Goal: Task Accomplishment & Management: Complete application form

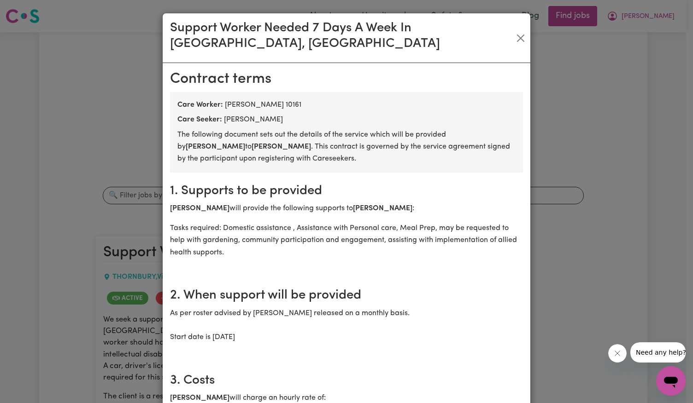
scroll to position [1276, 0]
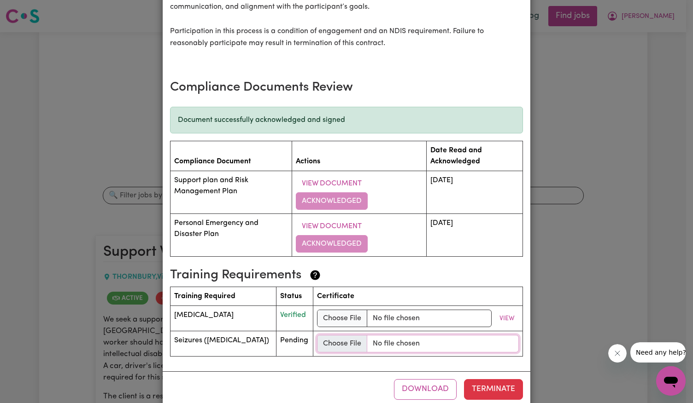
click at [323, 335] on input "file" at bounding box center [418, 343] width 202 height 17
type input "C:\fakepath\[MEDICAL_DATA] Essentials _ Certificate.pdf"
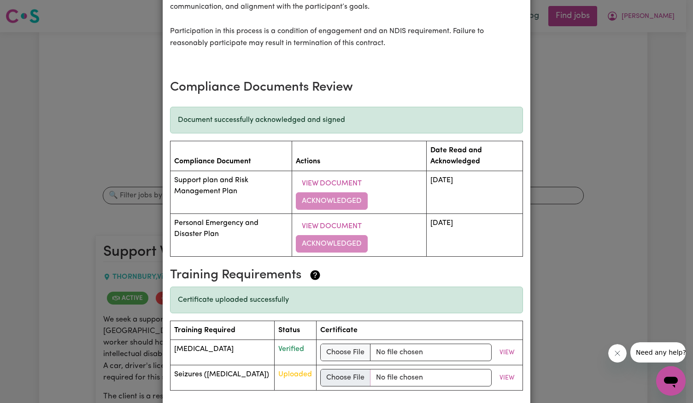
scroll to position [1310, 0]
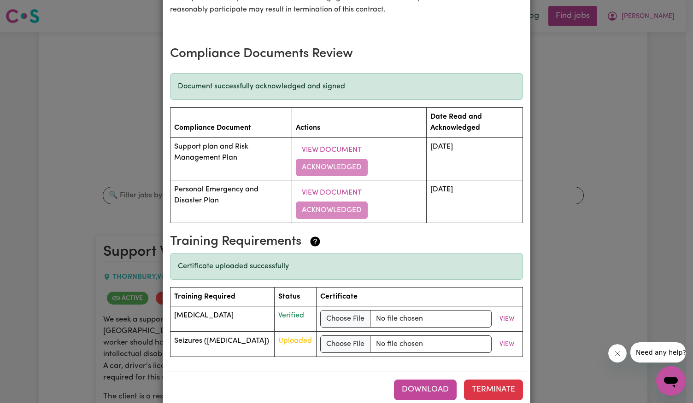
click at [406, 380] on button "Download" at bounding box center [425, 390] width 63 height 20
click at [615, 157] on div "Support Worker Needed 7 Days A Week In [GEOGRAPHIC_DATA], [GEOGRAPHIC_DATA] [DE…" at bounding box center [346, 201] width 693 height 403
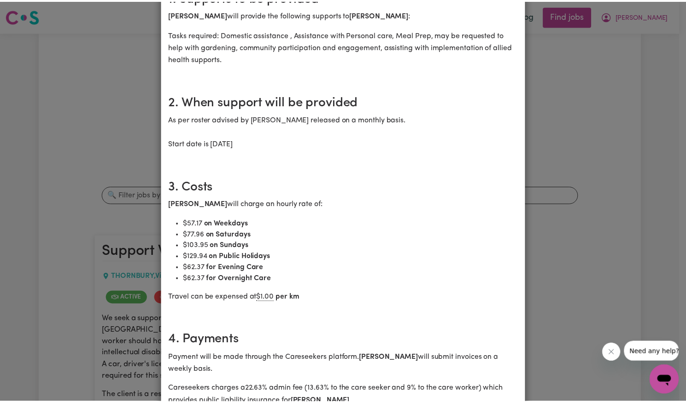
scroll to position [0, 0]
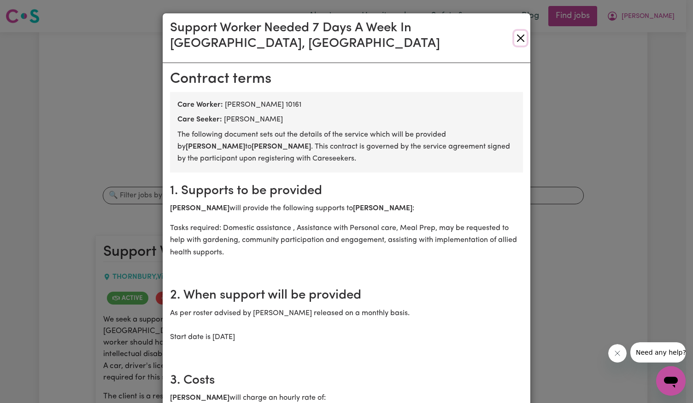
click at [518, 35] on button "Close" at bounding box center [520, 38] width 12 height 15
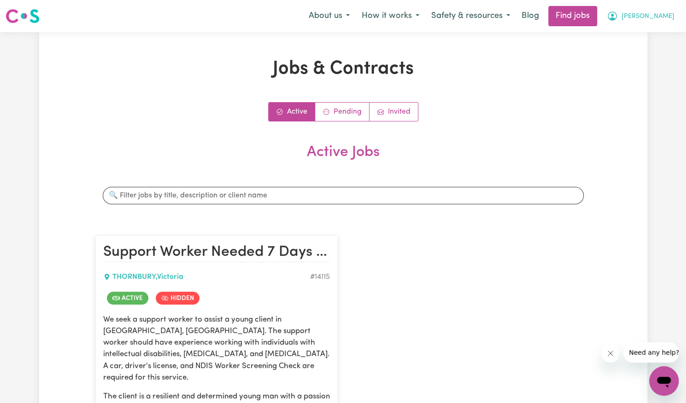
click at [664, 18] on span "[PERSON_NAME]" at bounding box center [647, 17] width 53 height 10
click at [652, 39] on link "My Account" at bounding box center [643, 35] width 73 height 17
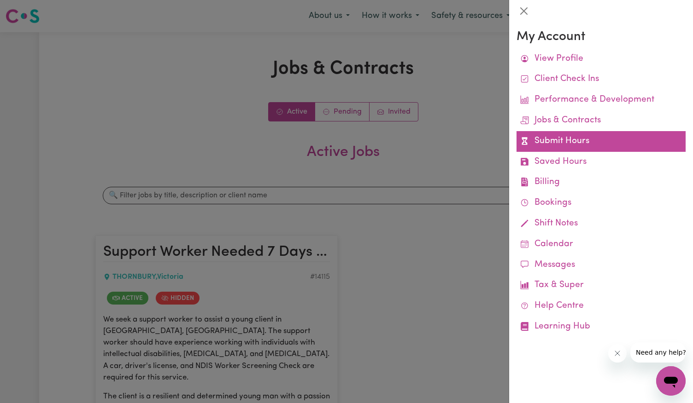
click at [574, 140] on link "Submit Hours" at bounding box center [600, 141] width 169 height 21
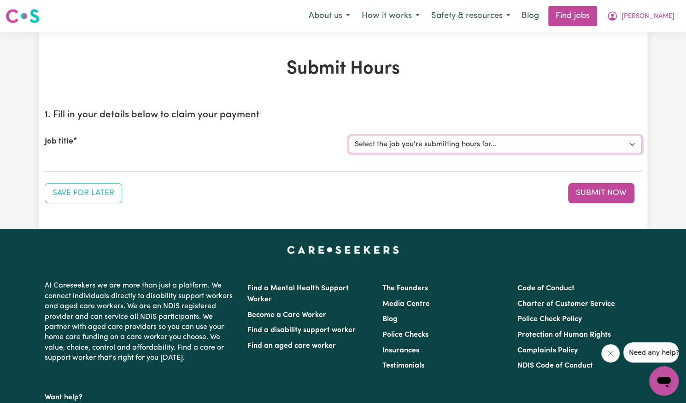
click at [492, 142] on select "Select the job you're submitting hours for... [[PERSON_NAME]] Support Worker Ne…" at bounding box center [495, 144] width 293 height 17
select select "14115"
click at [349, 136] on select "Select the job you're submitting hours for... [[PERSON_NAME]] Support Worker Ne…" at bounding box center [495, 144] width 293 height 17
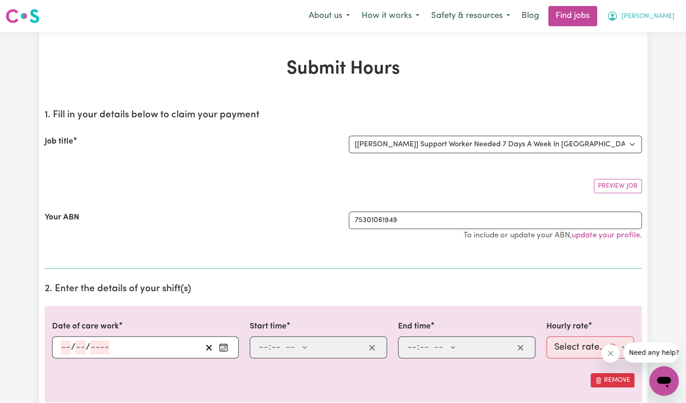
click at [653, 18] on span "[PERSON_NAME]" at bounding box center [647, 17] width 53 height 10
click at [658, 38] on link "My Account" at bounding box center [643, 35] width 73 height 17
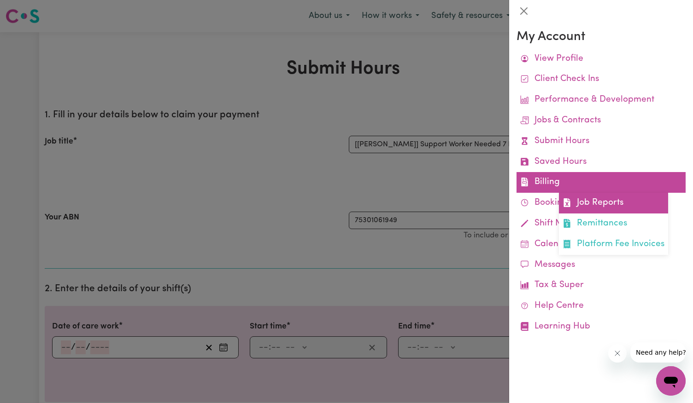
click at [606, 209] on link "Job Reports" at bounding box center [613, 203] width 109 height 21
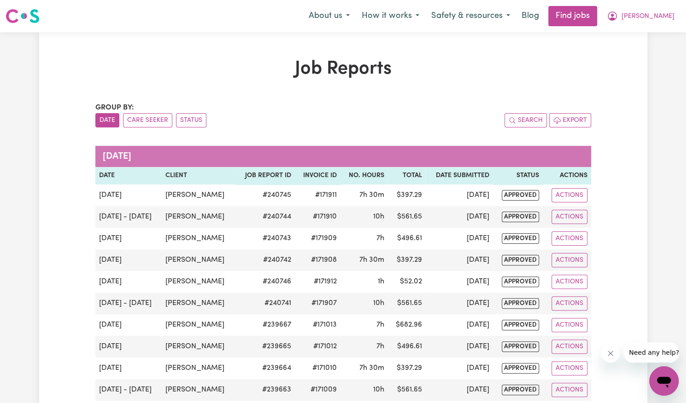
click at [478, 58] on h1 "Job Reports" at bounding box center [342, 69] width 495 height 22
click at [658, 20] on span "[PERSON_NAME]" at bounding box center [647, 17] width 53 height 10
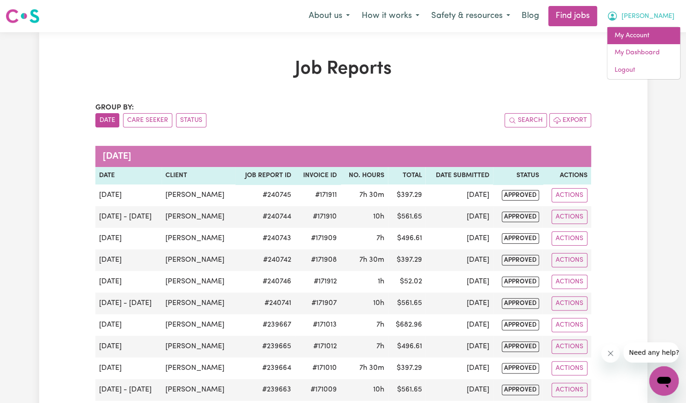
click at [655, 35] on link "My Account" at bounding box center [643, 35] width 73 height 17
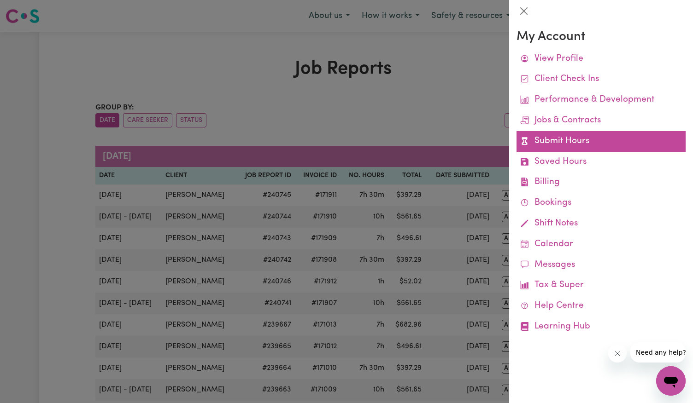
click at [611, 144] on link "Submit Hours" at bounding box center [600, 141] width 169 height 21
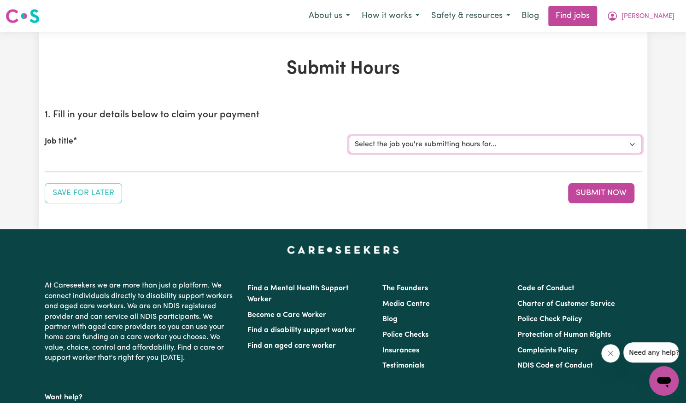
click at [432, 145] on select "Select the job you're submitting hours for... [[PERSON_NAME]] Support Worker Ne…" at bounding box center [495, 144] width 293 height 17
select select "14115"
click at [349, 136] on select "Select the job you're submitting hours for... [[PERSON_NAME]] Support Worker Ne…" at bounding box center [495, 144] width 293 height 17
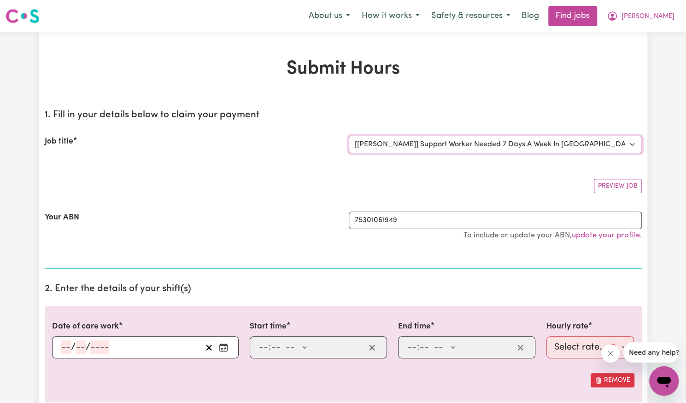
scroll to position [163, 0]
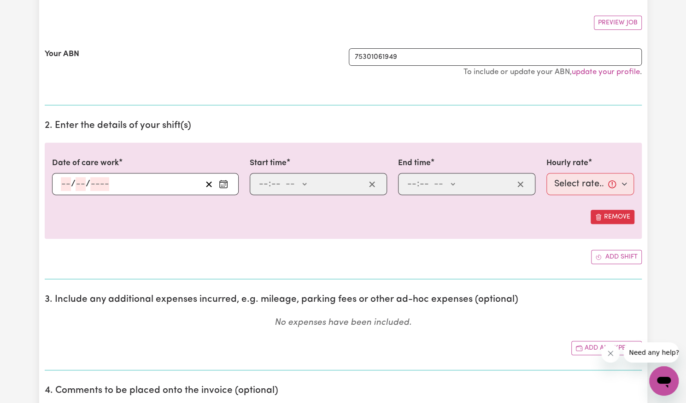
click at [227, 188] on button "Enter the date of care work" at bounding box center [223, 184] width 15 height 14
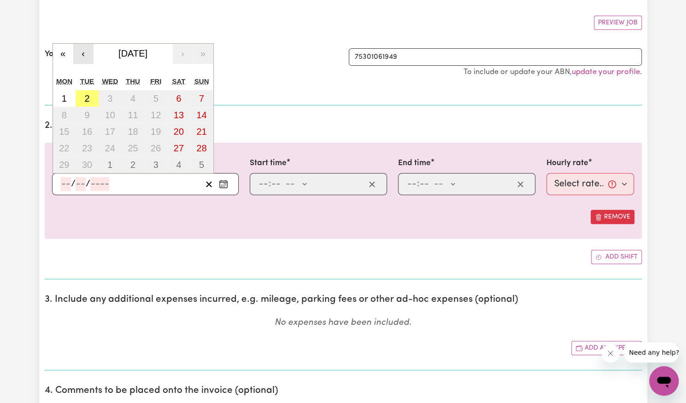
click at [83, 54] on button "‹" at bounding box center [83, 54] width 20 height 20
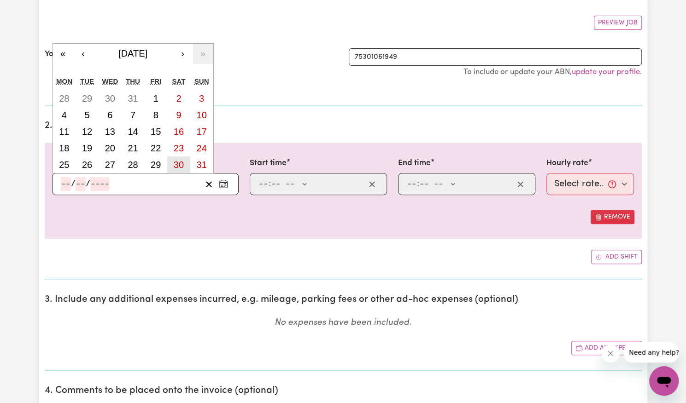
click at [180, 160] on abbr "30" at bounding box center [179, 165] width 10 height 10
type input "[DATE]"
type input "30"
type input "8"
type input "2025"
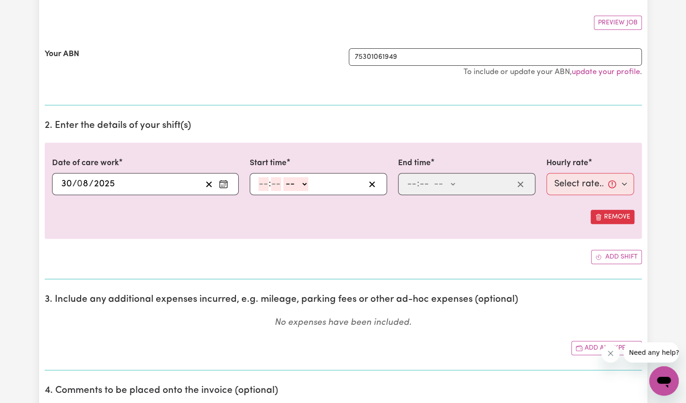
click at [260, 180] on input "number" at bounding box center [263, 184] width 10 height 14
type input "8"
type input "00"
click at [287, 185] on select "-- AM PM" at bounding box center [294, 184] width 25 height 14
select select "am"
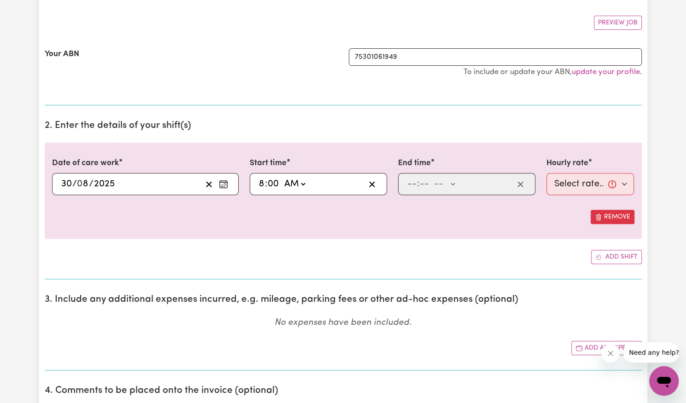
click at [282, 177] on select "-- AM PM" at bounding box center [294, 184] width 25 height 14
type input "08:00"
type input "0"
click at [414, 181] on input "number" at bounding box center [412, 184] width 10 height 14
type input "3"
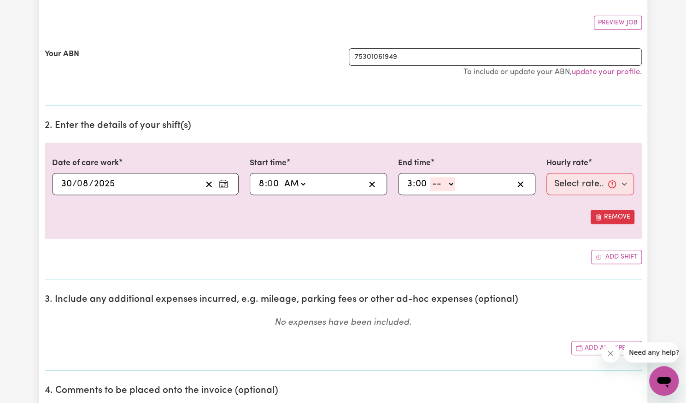
type input "00"
click at [440, 183] on select "-- AM PM" at bounding box center [442, 184] width 25 height 14
select select "pm"
click at [430, 177] on select "-- AM PM" at bounding box center [442, 184] width 25 height 14
type input "15:00"
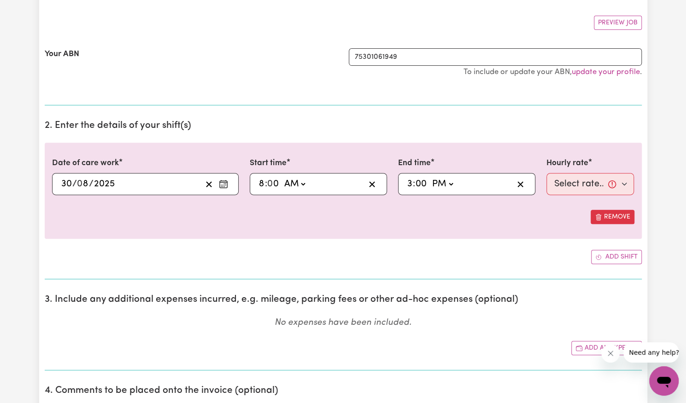
type input "0"
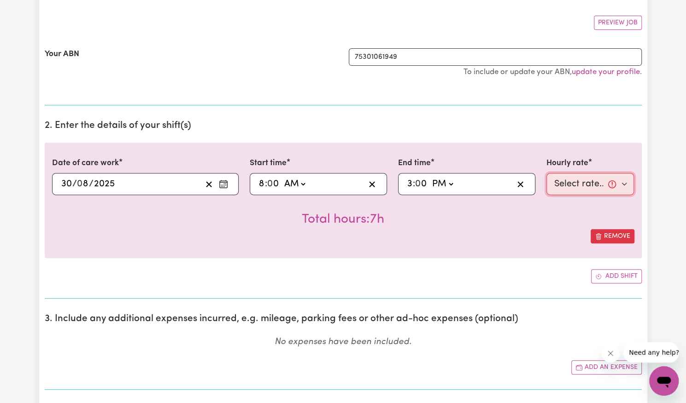
click at [575, 188] on select "Select rate... $57.17 (Weekday) $77.96 ([DATE]) $103.95 ([DATE]) $129.94 (Publi…" at bounding box center [590, 184] width 88 height 22
select select "77.96-[DATE]"
click at [546, 173] on select "Select rate... $57.17 (Weekday) $77.96 ([DATE]) $103.95 ([DATE]) $129.94 (Publi…" at bounding box center [590, 184] width 88 height 22
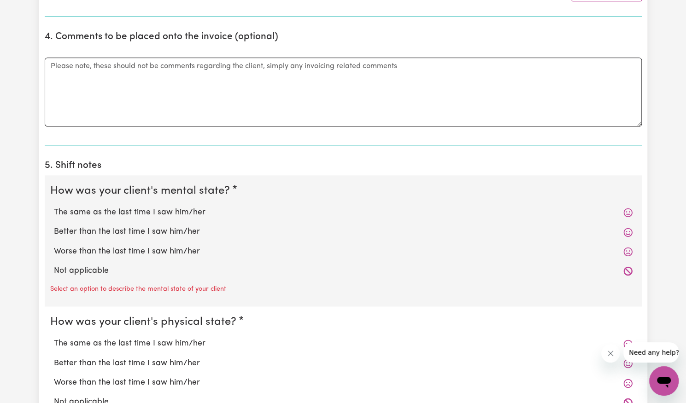
scroll to position [538, 0]
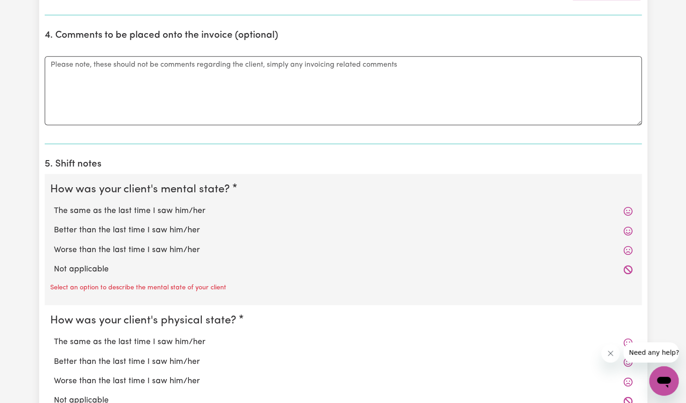
click at [202, 226] on label "Better than the last time I saw him/her" at bounding box center [343, 231] width 578 height 12
click at [54, 225] on input "Better than the last time I saw him/her" at bounding box center [53, 224] width 0 height 0
radio input "true"
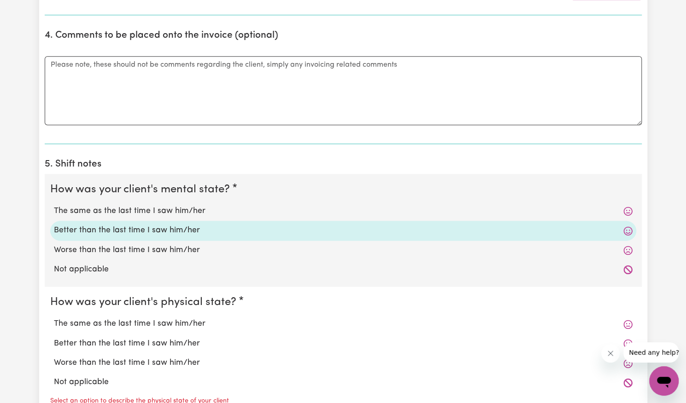
scroll to position [684, 0]
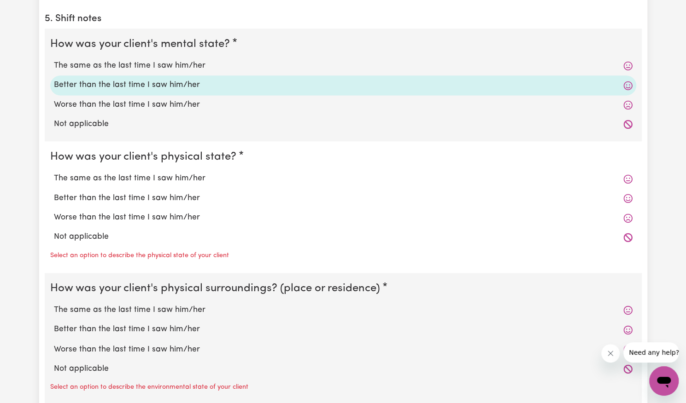
click at [178, 195] on label "Better than the last time I saw him/her" at bounding box center [343, 198] width 578 height 12
click at [54, 192] on input "Better than the last time I saw him/her" at bounding box center [53, 192] width 0 height 0
radio input "true"
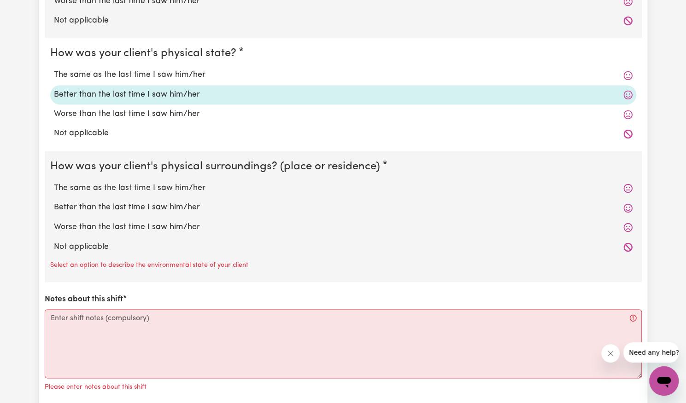
scroll to position [788, 0]
click at [169, 204] on label "Better than the last time I saw him/her" at bounding box center [343, 207] width 578 height 12
click at [54, 201] on input "Better than the last time I saw him/her" at bounding box center [53, 201] width 0 height 0
radio input "true"
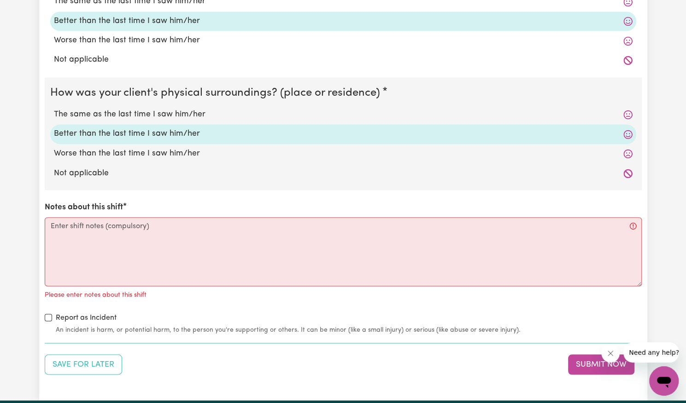
scroll to position [862, 0]
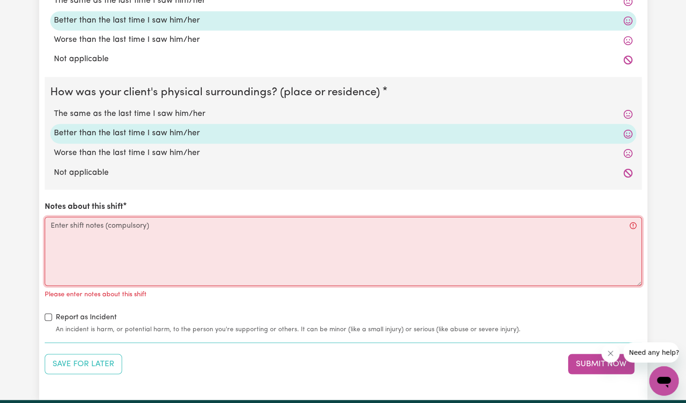
click at [150, 249] on textarea "Notes about this shift" at bounding box center [343, 251] width 597 height 69
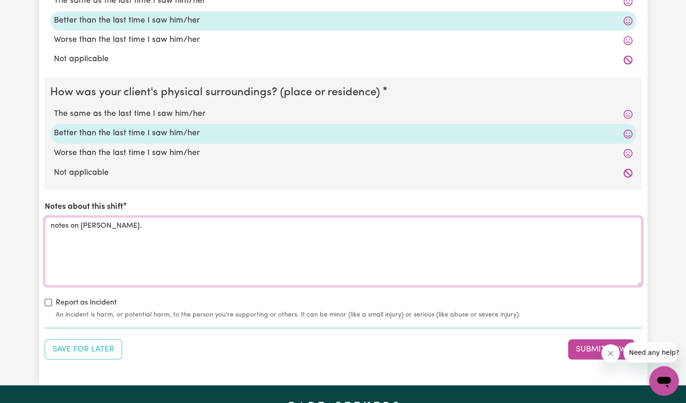
type textarea "notes on [PERSON_NAME]."
click at [55, 303] on div "Report as Incident An incident is harm, or potential harm, to the person you're…" at bounding box center [343, 308] width 597 height 23
click at [49, 301] on input "Report as Incident" at bounding box center [48, 302] width 7 height 7
checkbox input "true"
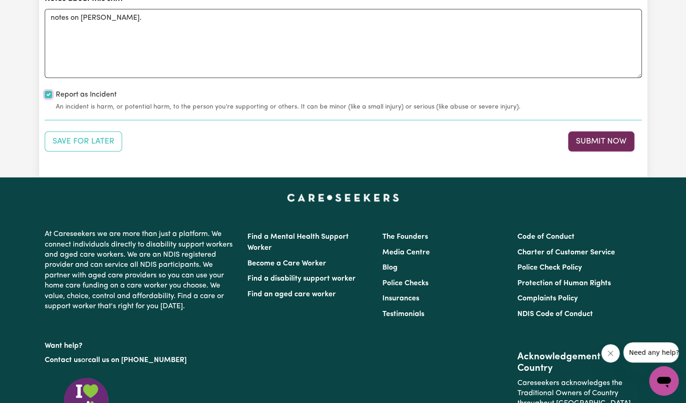
scroll to position [1070, 0]
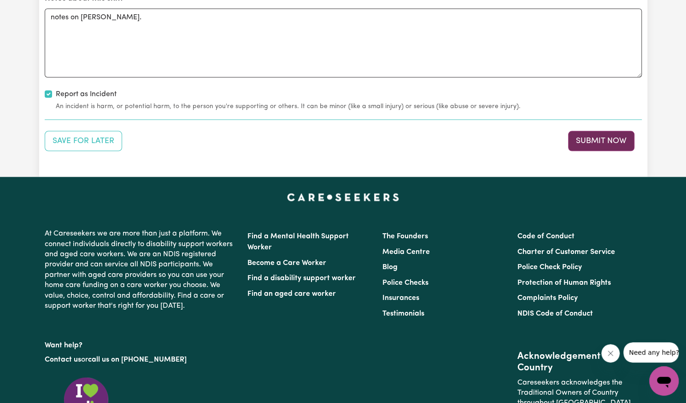
click at [615, 138] on button "Submit Now" at bounding box center [601, 141] width 66 height 20
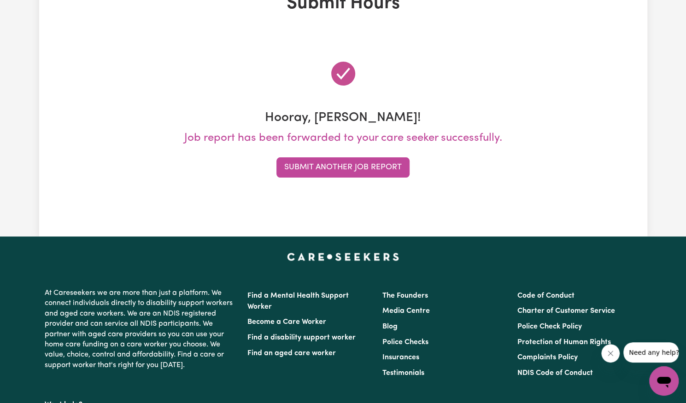
scroll to position [0, 0]
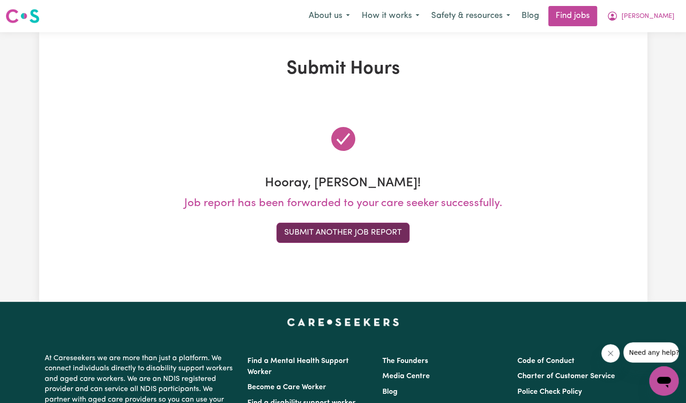
click at [329, 233] on button "Submit Another Job Report" at bounding box center [342, 233] width 133 height 20
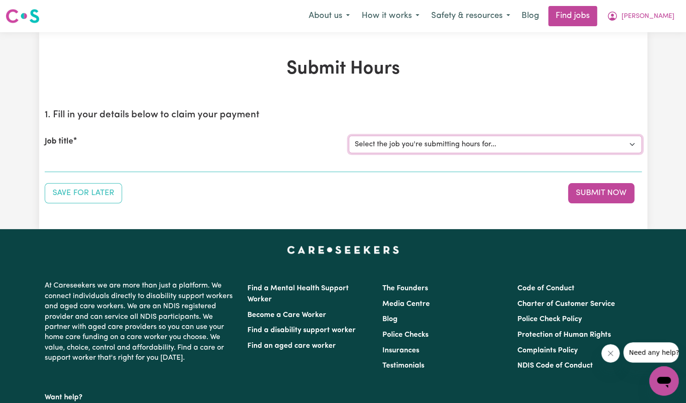
click at [450, 151] on select "Select the job you're submitting hours for... [[PERSON_NAME]] Support Worker Ne…" at bounding box center [495, 144] width 293 height 17
select select "14115"
click at [349, 136] on select "Select the job you're submitting hours for... [[PERSON_NAME]] Support Worker Ne…" at bounding box center [495, 144] width 293 height 17
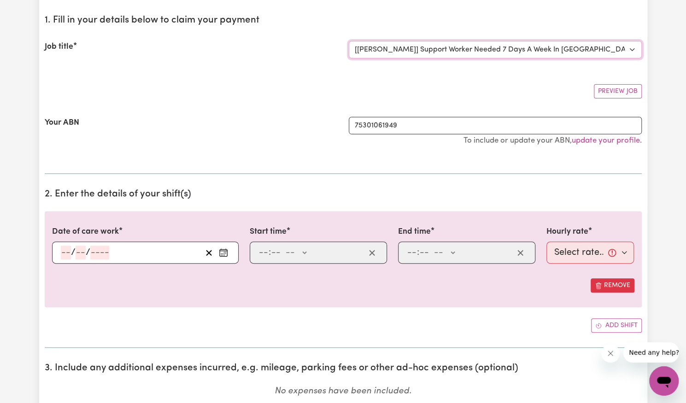
scroll to position [95, 0]
click at [228, 250] on button "Enter the date of care work" at bounding box center [223, 252] width 15 height 14
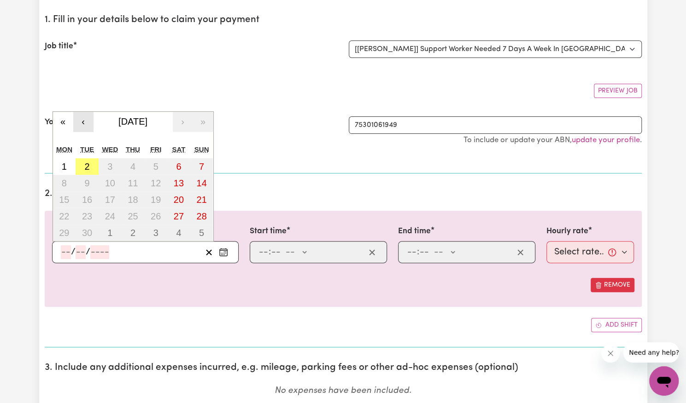
click at [83, 123] on button "‹" at bounding box center [83, 122] width 20 height 20
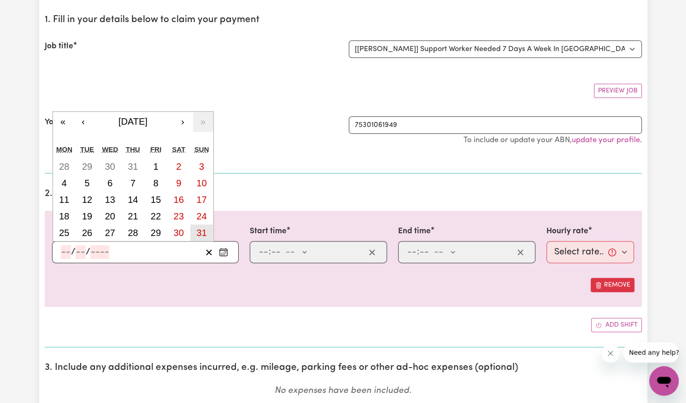
click at [198, 229] on abbr "31" at bounding box center [201, 233] width 10 height 10
type input "[DATE]"
type input "31"
type input "8"
type input "2025"
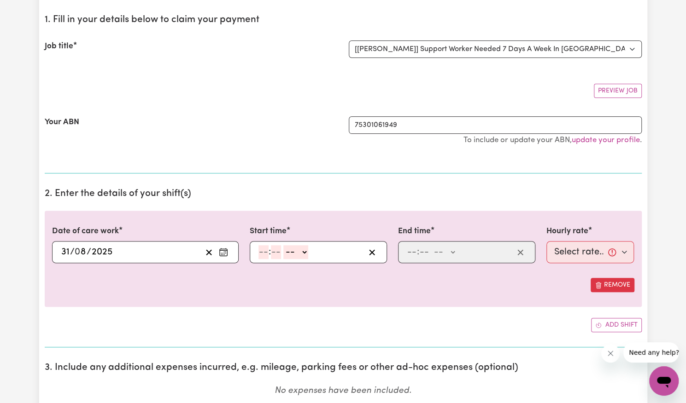
click at [262, 251] on input "number" at bounding box center [263, 252] width 10 height 14
type input "8"
type input "00"
click at [288, 254] on select "-- AM PM" at bounding box center [294, 252] width 25 height 14
select select "am"
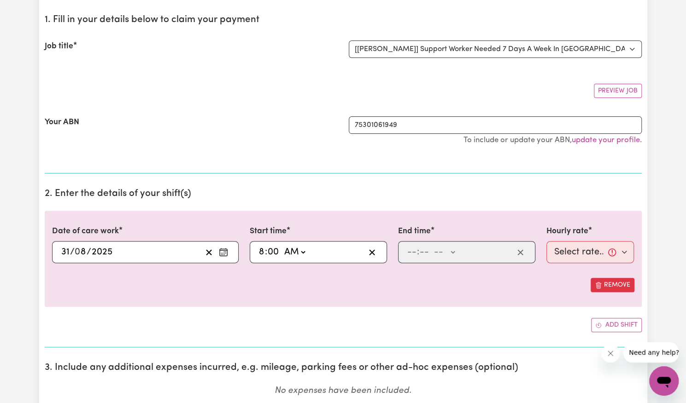
click at [282, 245] on select "-- AM PM" at bounding box center [294, 252] width 25 height 14
type input "08:00"
type input "0"
click at [408, 252] on input "number" at bounding box center [412, 252] width 10 height 14
type input "3"
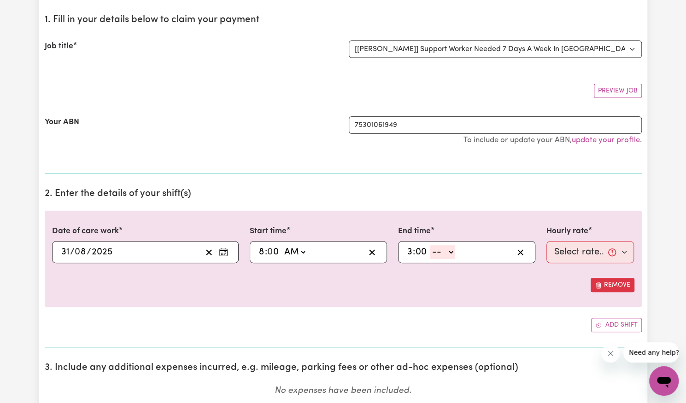
type input "00"
click at [451, 251] on select "-- AM PM" at bounding box center [442, 252] width 25 height 14
select select "pm"
click at [430, 245] on select "-- AM PM" at bounding box center [442, 252] width 25 height 14
type input "15:00"
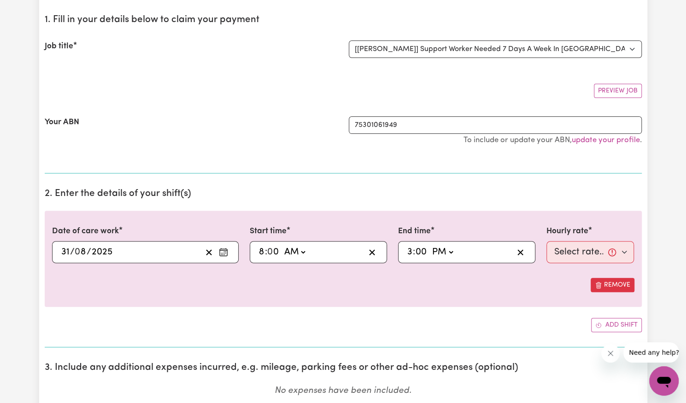
type input "0"
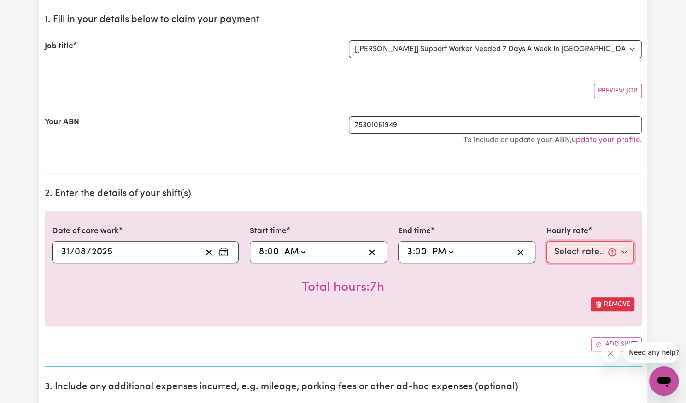
click at [572, 251] on select "Select rate... $57.17 (Weekday) $77.96 ([DATE]) $103.95 ([DATE]) $129.94 (Publi…" at bounding box center [590, 252] width 88 height 22
select select "103.95-[DATE]"
click at [546, 241] on select "Select rate... $57.17 (Weekday) $77.96 ([DATE]) $103.95 ([DATE]) $129.94 (Publi…" at bounding box center [590, 252] width 88 height 22
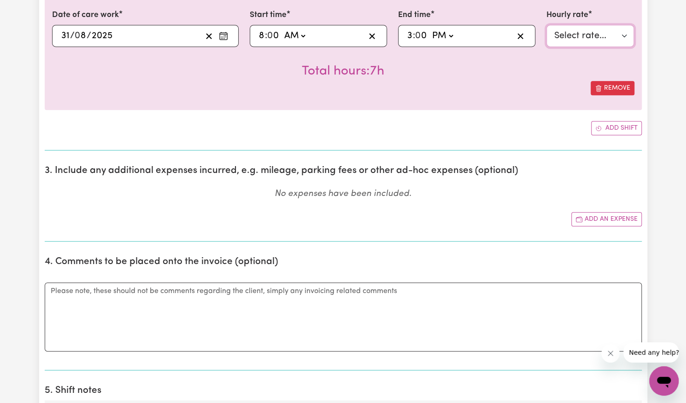
scroll to position [315, 0]
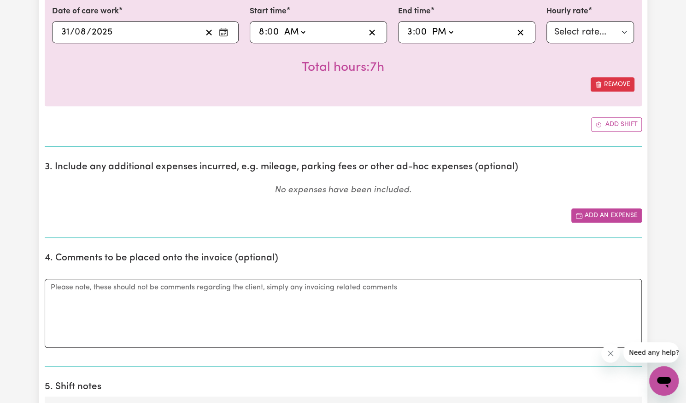
click at [608, 217] on button "Add an expense" at bounding box center [606, 216] width 70 height 14
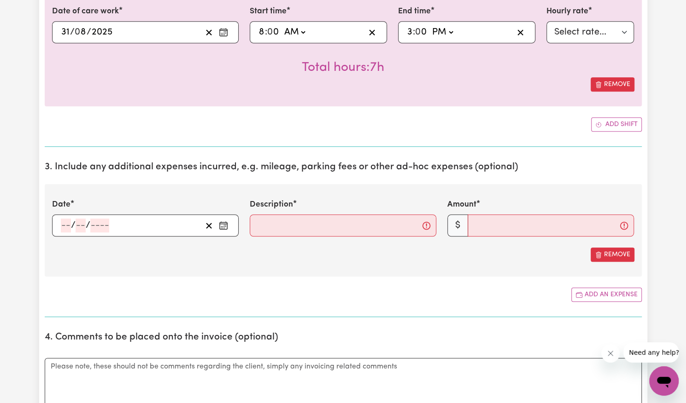
click at [225, 223] on icon "Enter the date of expense" at bounding box center [223, 225] width 9 height 9
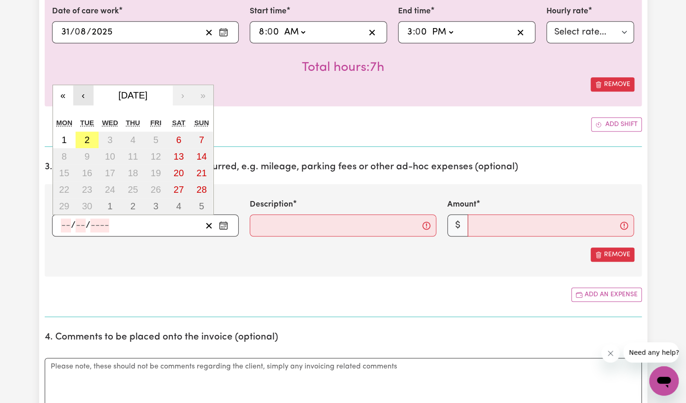
click at [85, 93] on button "‹" at bounding box center [83, 95] width 20 height 20
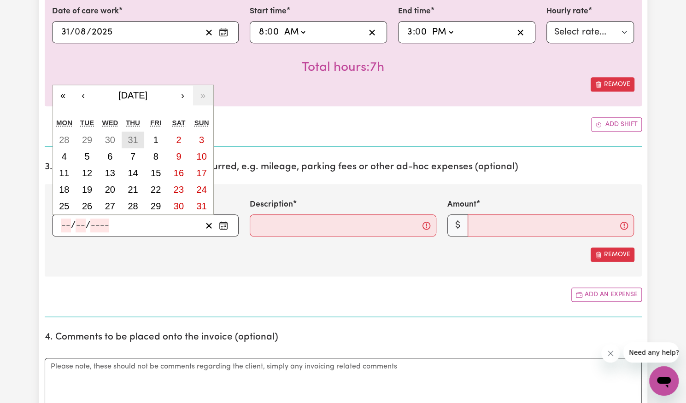
click at [137, 135] on abbr "31" at bounding box center [133, 140] width 10 height 10
type input "[DATE]"
type input "31"
type input "7"
type input "2025"
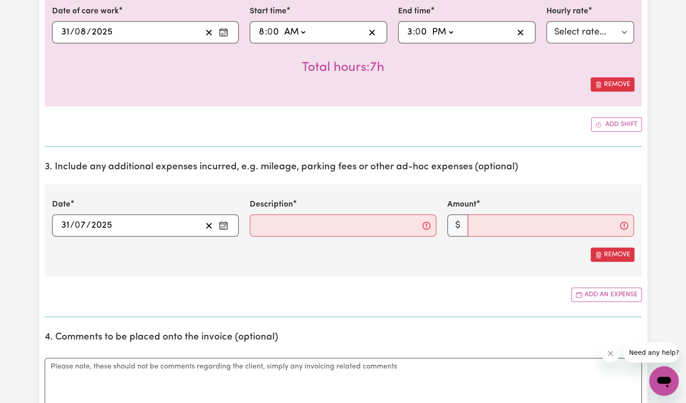
click at [227, 223] on rect "Enter the date of expense" at bounding box center [223, 226] width 7 height 7
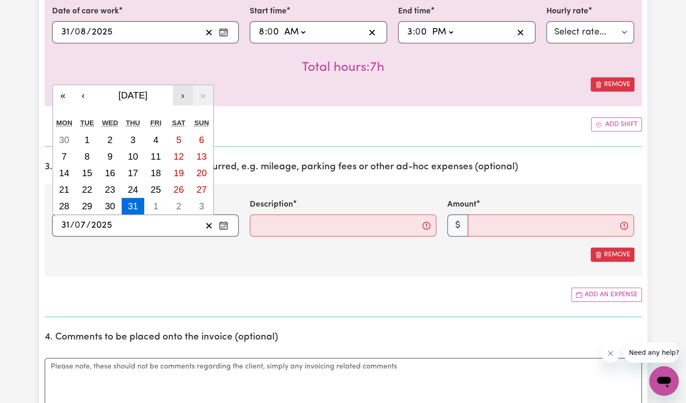
click at [181, 94] on button "›" at bounding box center [183, 95] width 20 height 20
click at [203, 203] on abbr "31" at bounding box center [201, 206] width 10 height 10
type input "[DATE]"
type input "8"
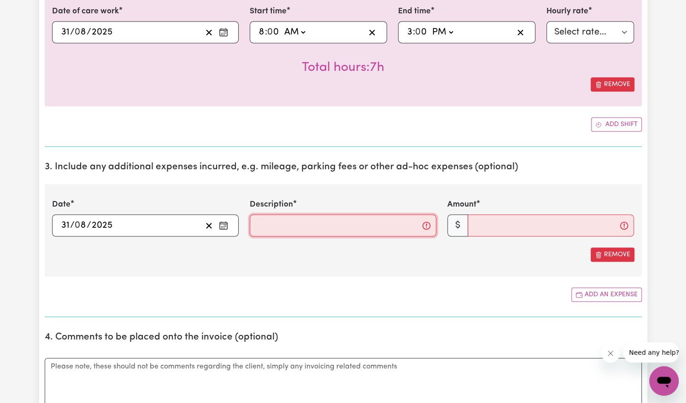
click at [306, 223] on input "Description" at bounding box center [343, 226] width 186 height 22
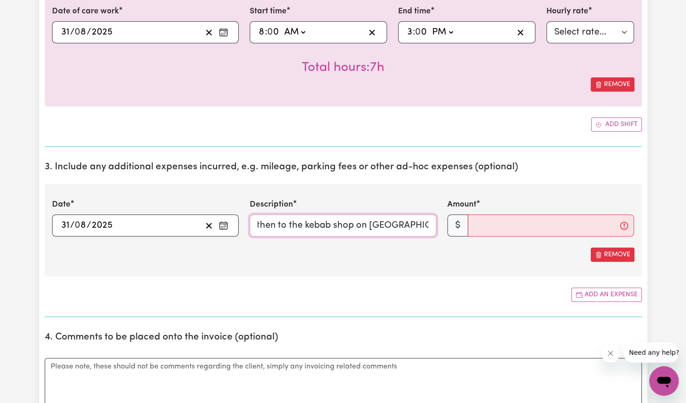
scroll to position [0, 273]
type input "mileage: 18km. Drove to Saccas Foods in [GEOGRAPHIC_DATA] then to the kebab sho…"
click at [481, 228] on input "Amount" at bounding box center [550, 226] width 166 height 22
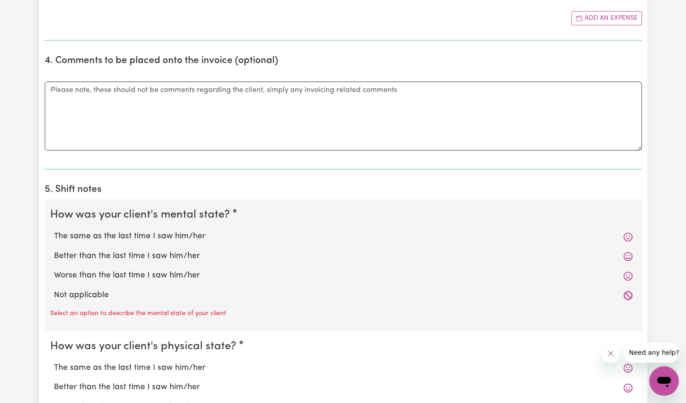
scroll to position [593, 0]
type input "18"
click at [198, 253] on label "Better than the last time I saw him/her" at bounding box center [343, 256] width 578 height 12
click at [54, 250] on input "Better than the last time I saw him/her" at bounding box center [53, 250] width 0 height 0
radio input "true"
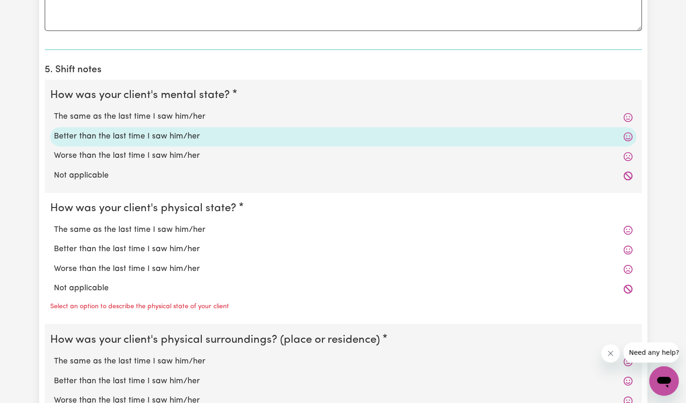
scroll to position [712, 0]
click at [179, 248] on label "Better than the last time I saw him/her" at bounding box center [343, 249] width 578 height 12
click at [54, 243] on input "Better than the last time I saw him/her" at bounding box center [53, 243] width 0 height 0
radio input "true"
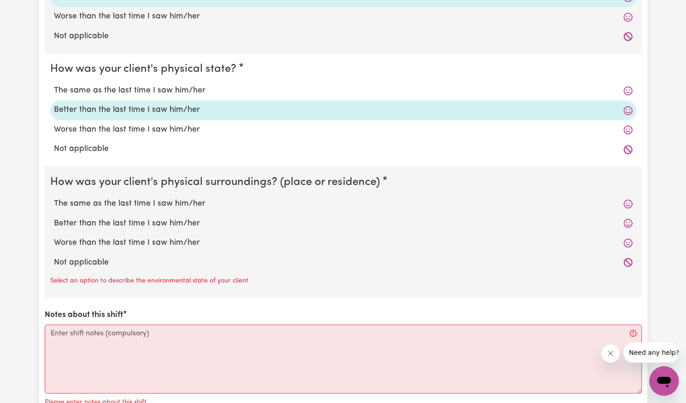
scroll to position [860, 0]
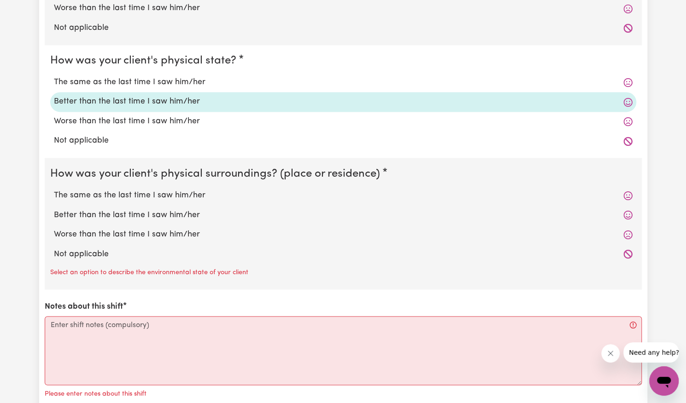
click at [169, 211] on label "Better than the last time I saw him/her" at bounding box center [343, 215] width 578 height 12
click at [54, 209] on input "Better than the last time I saw him/her" at bounding box center [53, 209] width 0 height 0
radio input "true"
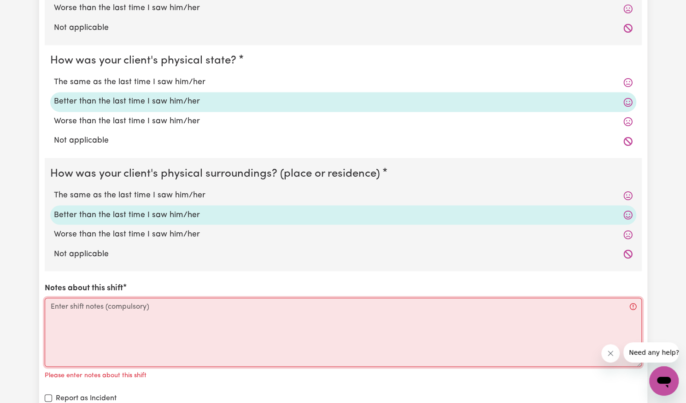
click at [147, 322] on textarea "Notes about this shift" at bounding box center [343, 332] width 597 height 69
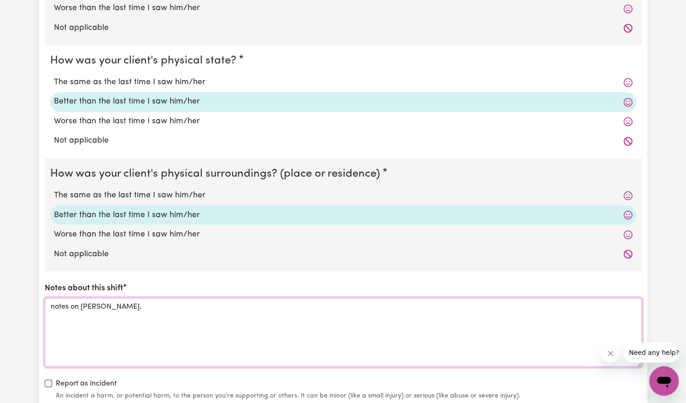
scroll to position [954, 0]
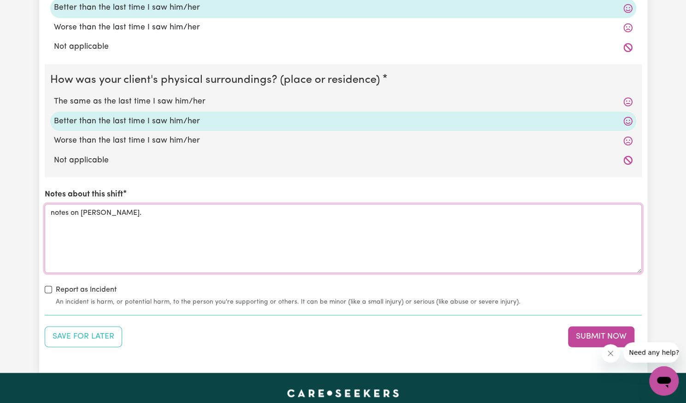
type textarea "notes on [PERSON_NAME]."
click at [80, 288] on label "Report as Incident" at bounding box center [86, 289] width 61 height 11
click at [52, 288] on input "Report as Incident" at bounding box center [48, 289] width 7 height 7
checkbox input "true"
click at [617, 333] on button "Submit Now" at bounding box center [601, 336] width 66 height 20
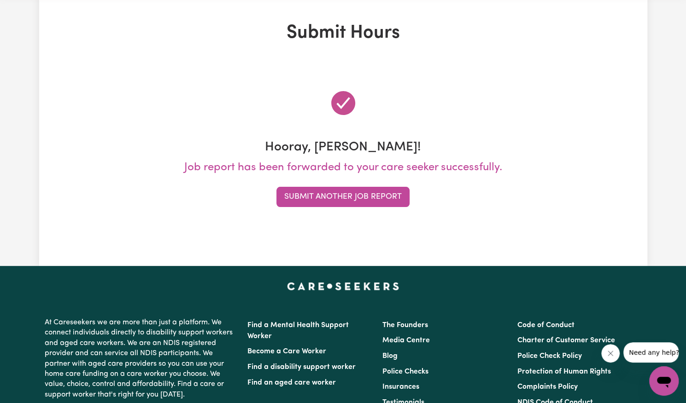
scroll to position [0, 0]
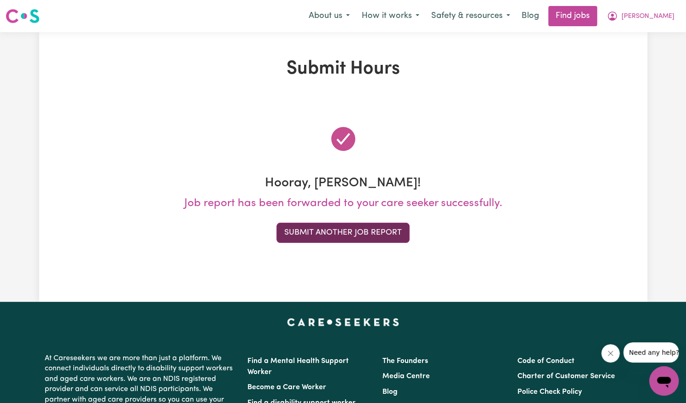
click at [390, 237] on button "Submit Another Job Report" at bounding box center [342, 233] width 133 height 20
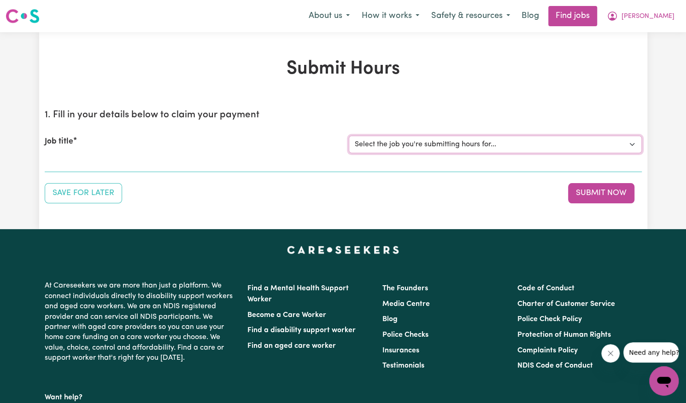
click at [453, 151] on select "Select the job you're submitting hours for... [[PERSON_NAME]] Support Worker Ne…" at bounding box center [495, 144] width 293 height 17
select select "14115"
click at [349, 136] on select "Select the job you're submitting hours for... [[PERSON_NAME]] Support Worker Ne…" at bounding box center [495, 144] width 293 height 17
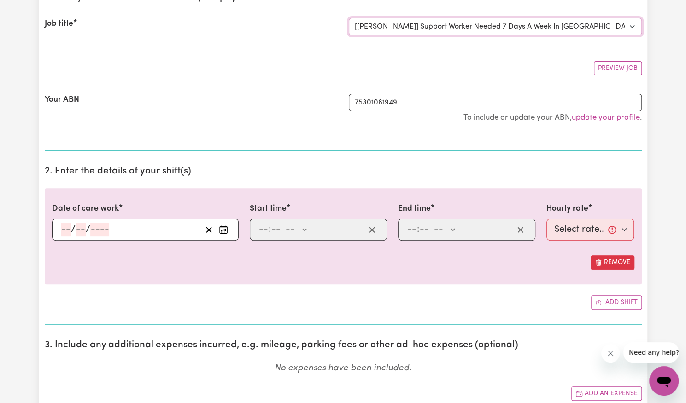
scroll to position [118, 0]
click at [220, 226] on rect "Enter the date of care work" at bounding box center [223, 229] width 7 height 7
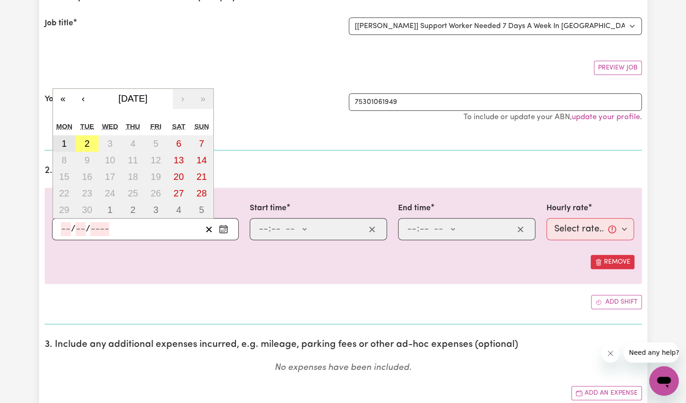
click at [68, 146] on button "1" at bounding box center [64, 143] width 23 height 17
type input "[DATE]"
type input "1"
type input "9"
type input "2025"
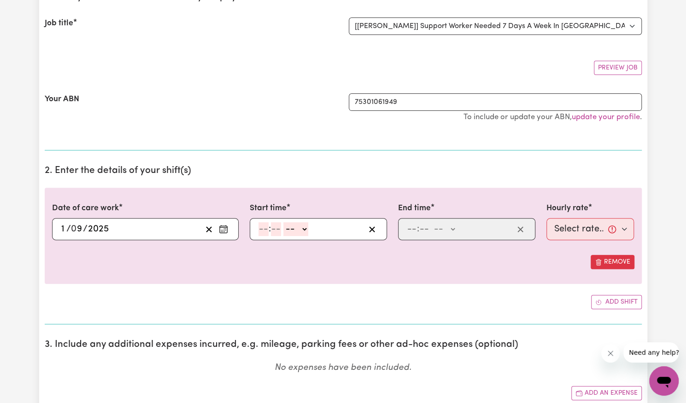
click at [264, 232] on input "number" at bounding box center [263, 229] width 10 height 14
type input "9"
type input "15"
click at [298, 229] on select "-- AM PM" at bounding box center [291, 229] width 25 height 14
select select "pm"
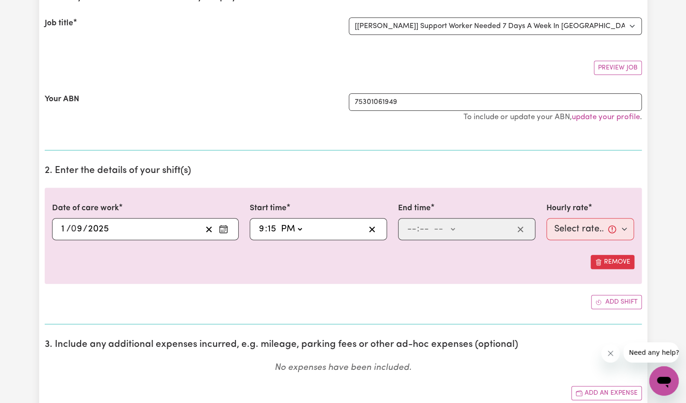
click at [279, 222] on select "-- AM PM" at bounding box center [291, 229] width 25 height 14
type input "21:15"
click at [414, 227] on input "number" at bounding box center [412, 229] width 10 height 14
type input "6"
type input "00"
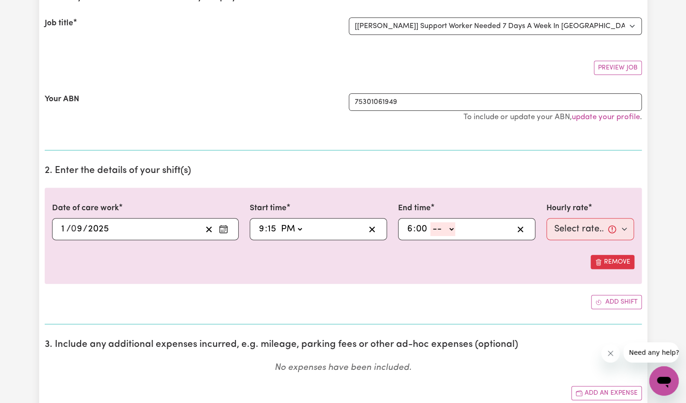
click at [445, 230] on select "-- AM PM" at bounding box center [442, 229] width 25 height 14
select select "am"
click at [430, 222] on select "-- AM PM" at bounding box center [442, 229] width 25 height 14
type input "06:00"
type input "0"
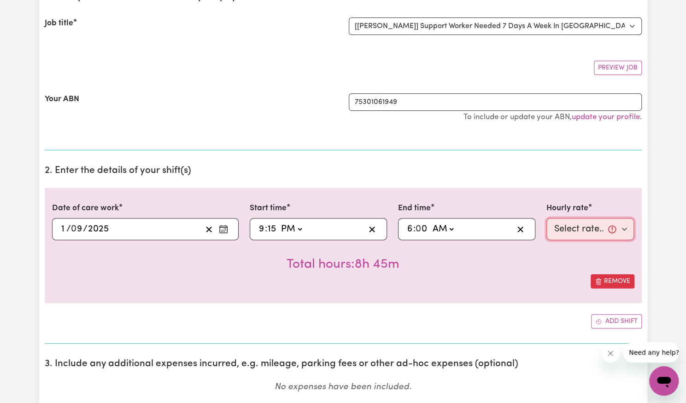
click at [561, 227] on select "Select rate... $57.17 (Weekday) $77.96 ([DATE]) $103.95 ([DATE]) $129.94 (Publi…" at bounding box center [590, 229] width 88 height 22
select select "62.37-Overnight"
click at [546, 218] on select "Select rate... $57.17 (Weekday) $77.96 ([DATE]) $103.95 ([DATE]) $129.94 (Publi…" at bounding box center [590, 229] width 88 height 22
click at [601, 323] on button "Add shift" at bounding box center [616, 321] width 51 height 14
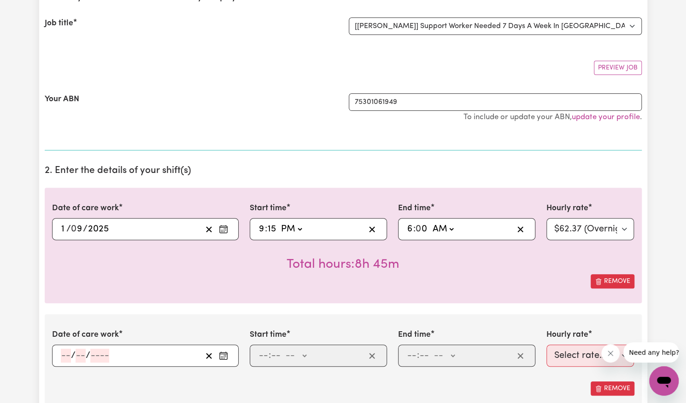
click at [224, 355] on icon "Enter the date of care work" at bounding box center [223, 355] width 9 height 9
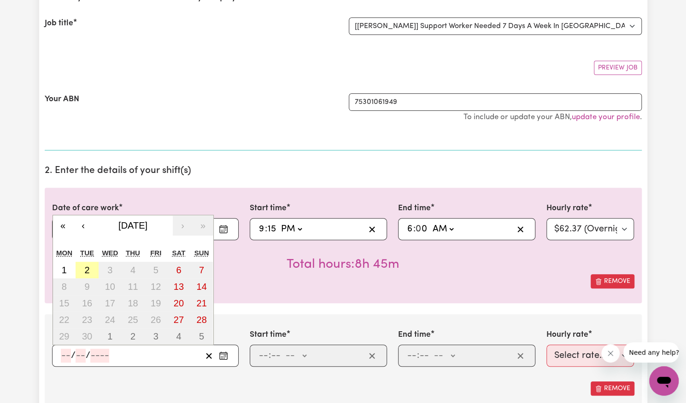
click at [87, 268] on abbr "2" at bounding box center [86, 270] width 5 height 10
type input "[DATE]"
type input "2"
type input "9"
type input "2025"
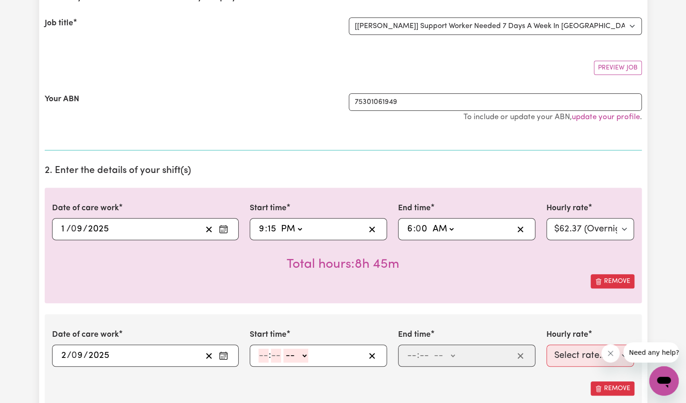
click at [264, 353] on input "number" at bounding box center [263, 356] width 10 height 14
type input "6"
type input "00"
click at [301, 351] on select "-- AM PM" at bounding box center [294, 356] width 25 height 14
select select "am"
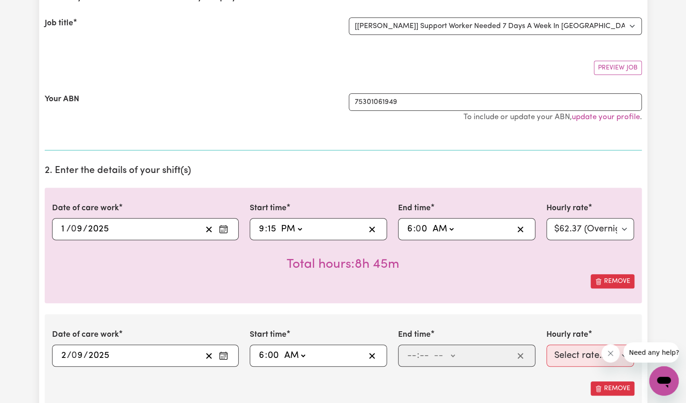
click at [282, 349] on select "-- AM PM" at bounding box center [294, 356] width 25 height 14
type input "06:00"
type input "0"
click at [412, 354] on input "number" at bounding box center [412, 356] width 10 height 14
type input "7"
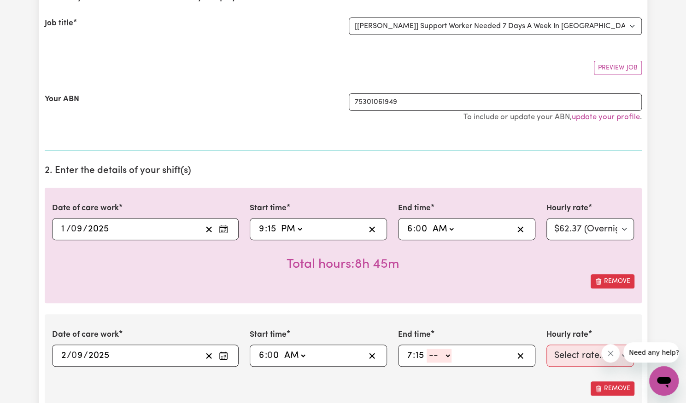
type input "15"
click at [442, 354] on select "-- AM PM" at bounding box center [438, 356] width 25 height 14
click at [446, 352] on select "-- AM PM" at bounding box center [438, 356] width 25 height 14
select select "am"
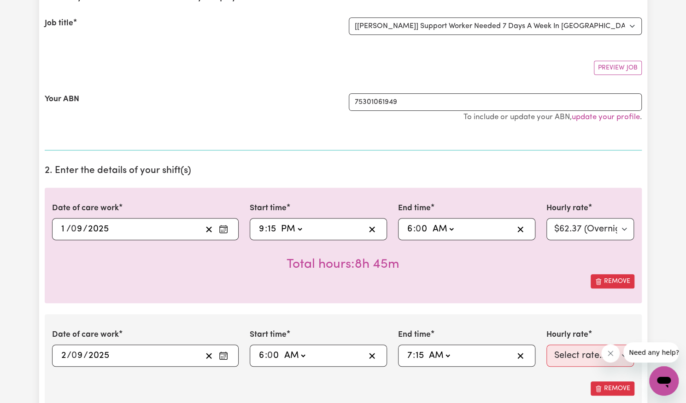
click at [426, 349] on select "-- AM PM" at bounding box center [438, 356] width 25 height 14
type input "07:15"
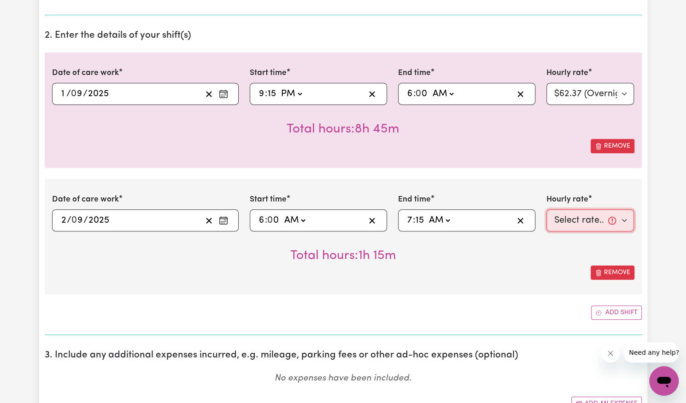
click at [587, 218] on select "Select rate... $57.17 (Weekday) $77.96 ([DATE]) $103.95 ([DATE]) $129.94 (Publi…" at bounding box center [590, 221] width 88 height 22
select select "57.17-Weekday"
click at [546, 210] on select "Select rate... $57.17 (Weekday) $77.96 ([DATE]) $103.95 ([DATE]) $129.94 (Publi…" at bounding box center [590, 221] width 88 height 22
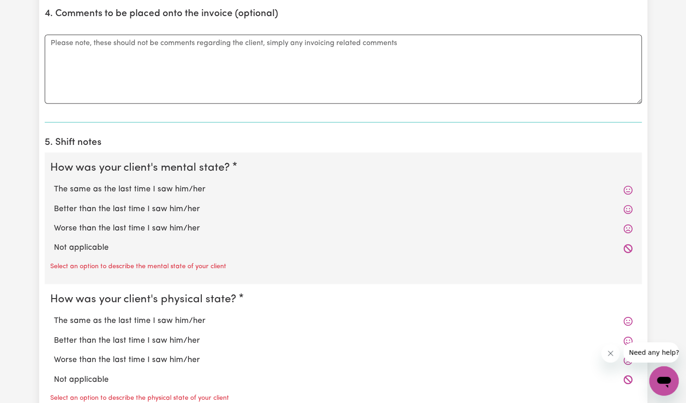
scroll to position [697, 0]
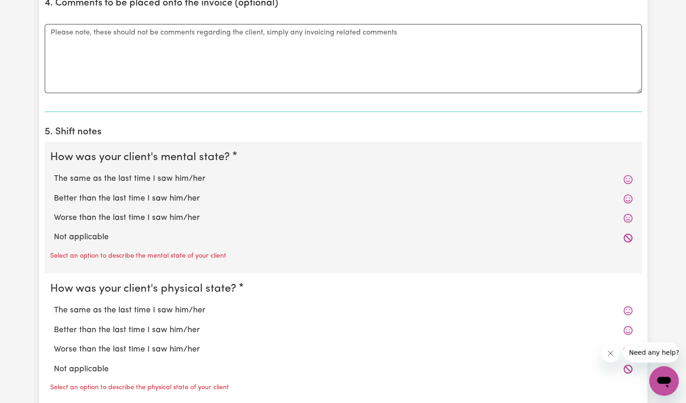
click at [198, 195] on label "Better than the last time I saw him/her" at bounding box center [343, 199] width 578 height 12
click at [54, 193] on input "Better than the last time I saw him/her" at bounding box center [53, 192] width 0 height 0
radio input "true"
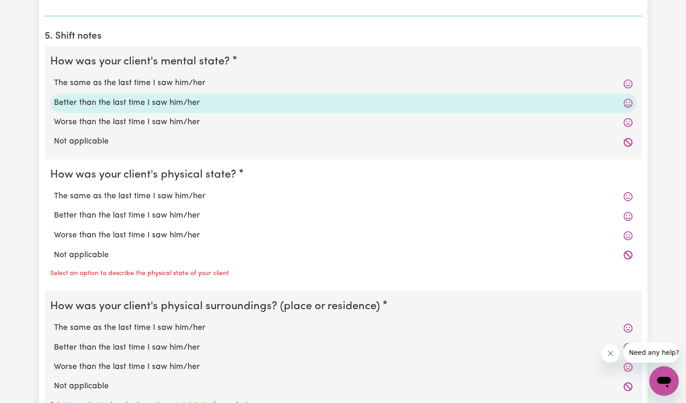
scroll to position [793, 0]
click at [178, 214] on label "Better than the last time I saw him/her" at bounding box center [343, 216] width 578 height 12
click at [54, 210] on input "Better than the last time I saw him/her" at bounding box center [53, 209] width 0 height 0
radio input "true"
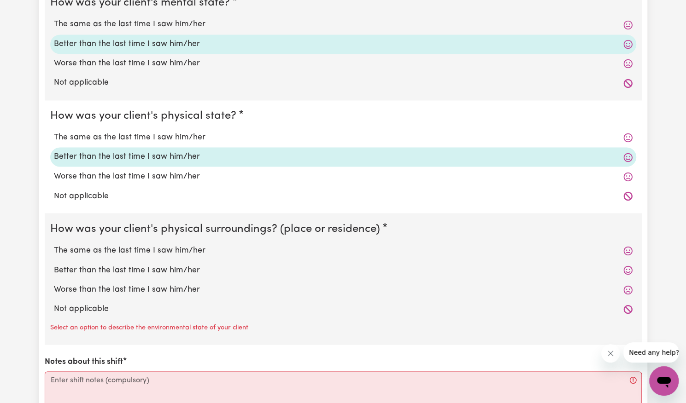
scroll to position [852, 0]
click at [155, 271] on label "Better than the last time I saw him/her" at bounding box center [343, 270] width 578 height 12
click at [54, 264] on input "Better than the last time I saw him/her" at bounding box center [53, 263] width 0 height 0
radio input "true"
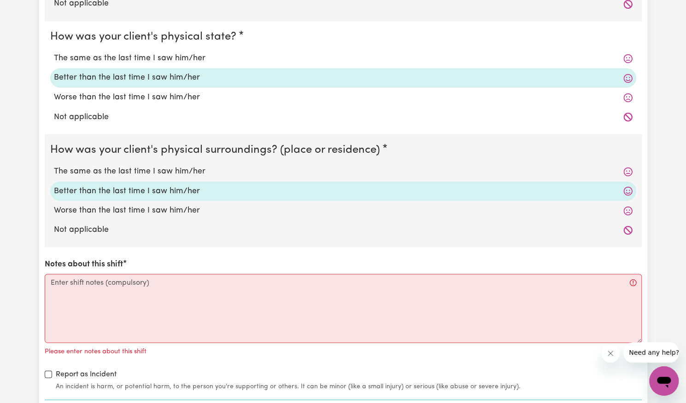
scroll to position [931, 0]
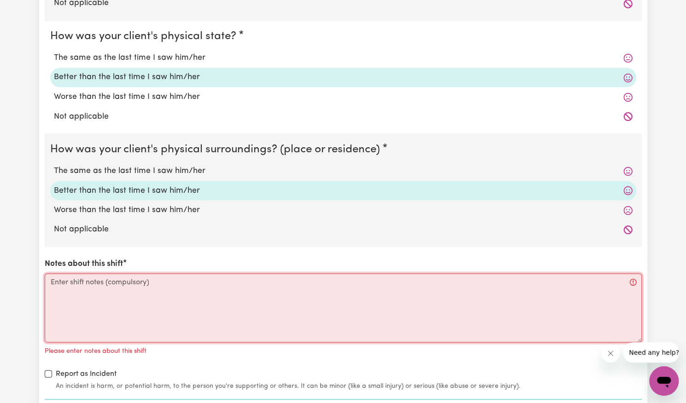
click at [145, 290] on textarea "Notes about this shift" at bounding box center [343, 308] width 597 height 69
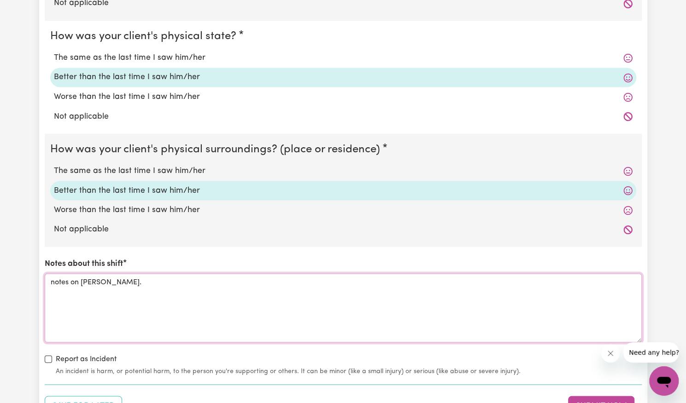
type textarea "notes on [PERSON_NAME]."
